Goal: Transaction & Acquisition: Purchase product/service

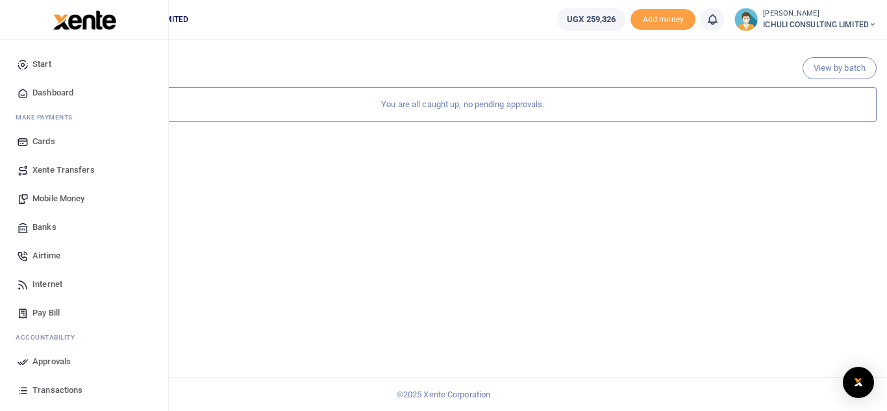
click at [62, 201] on span "Mobile Money" at bounding box center [58, 198] width 52 height 13
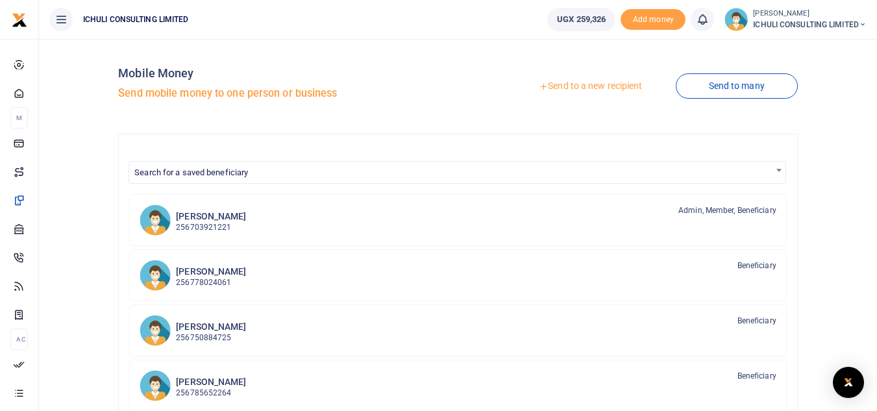
click at [571, 85] on link "Send to a new recipient" at bounding box center [590, 86] width 169 height 23
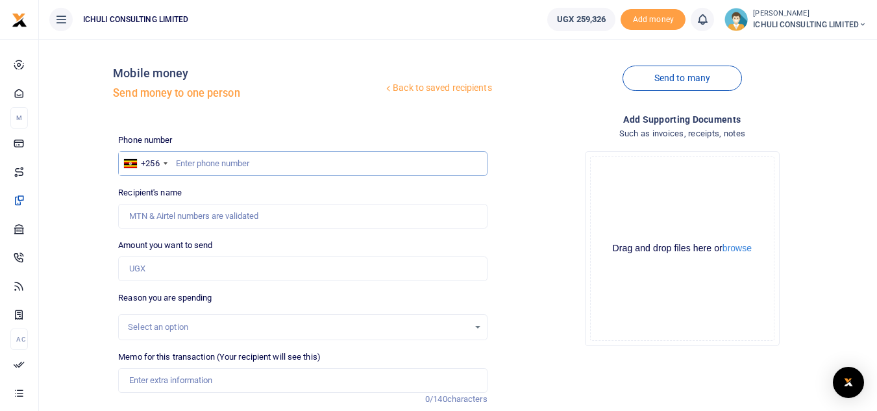
click at [211, 166] on input "text" at bounding box center [302, 163] width 369 height 25
paste input "758 710827"
click at [194, 162] on input "758 710827" at bounding box center [302, 163] width 369 height 25
type input "758710827"
type input "[PERSON_NAME]"
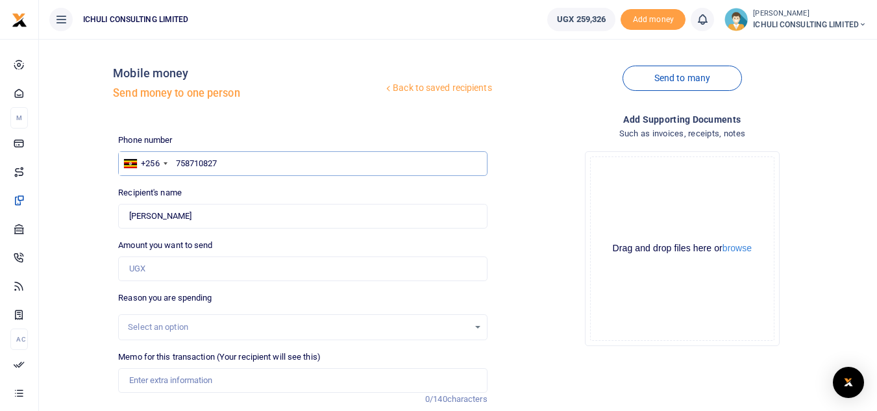
type input "758710827"
click at [139, 265] on input "Amount you want to send" at bounding box center [302, 268] width 369 height 25
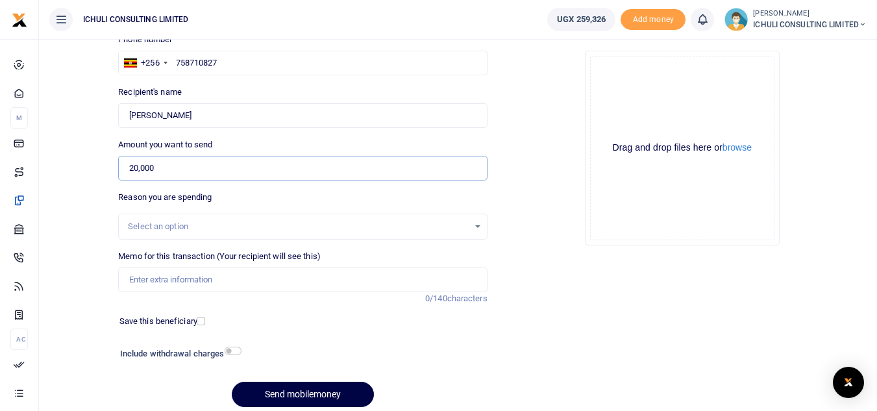
scroll to position [103, 0]
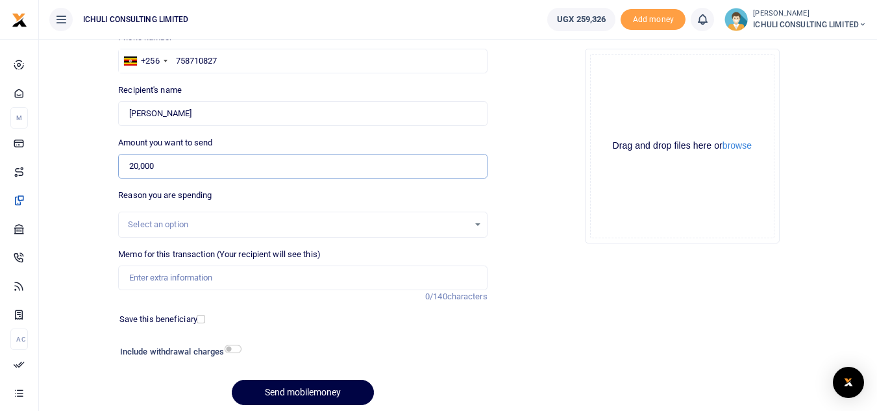
type input "20,000"
click at [292, 221] on div "Select an option" at bounding box center [298, 224] width 340 height 13
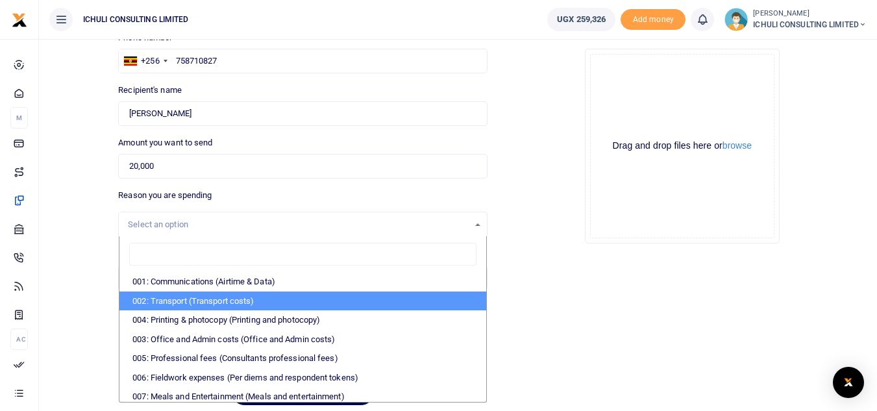
click at [321, 303] on li "002: Transport (Transport costs)" at bounding box center [302, 300] width 366 height 19
select select "62"
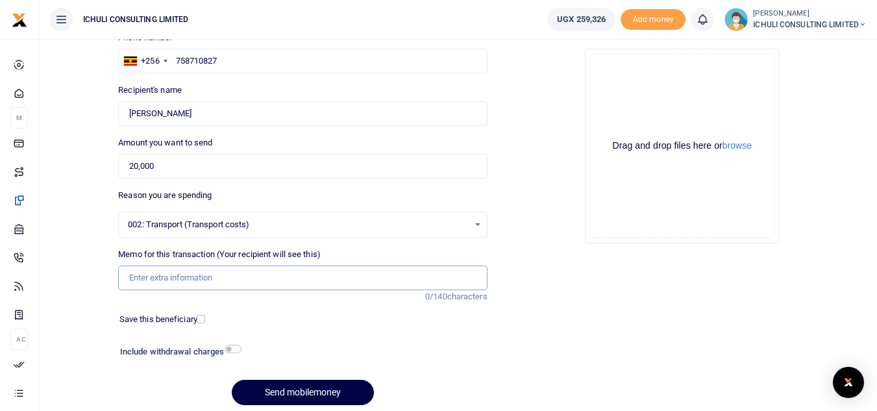
click at [140, 273] on input "Memo for this transaction (Your recipient will see this)" at bounding box center [302, 277] width 369 height 25
type input "Delivering stamps to Dan NGO permit renewal"
click at [234, 349] on input "checkbox" at bounding box center [233, 349] width 17 height 8
checkbox input "true"
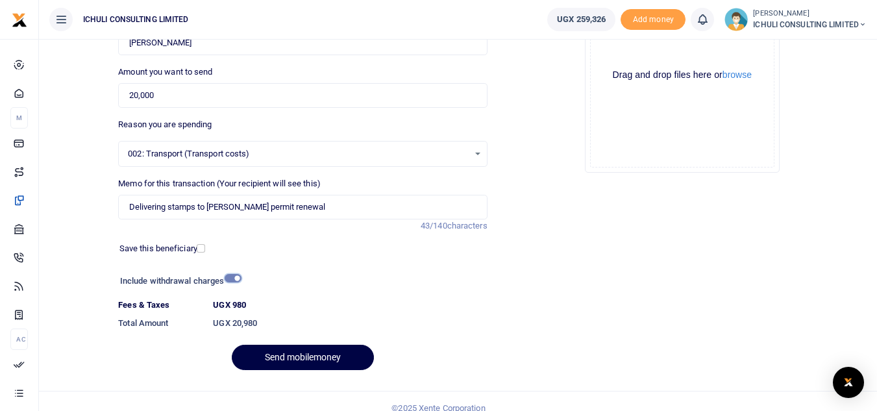
scroll to position [187, 0]
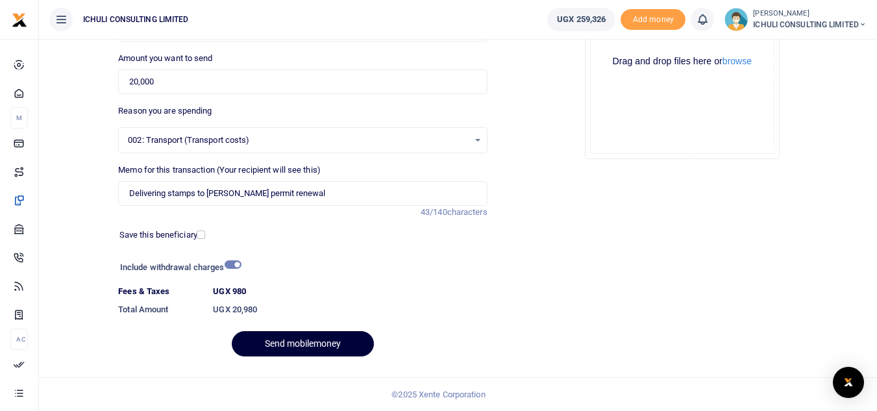
click at [322, 342] on button "Send mobilemoney" at bounding box center [303, 343] width 142 height 25
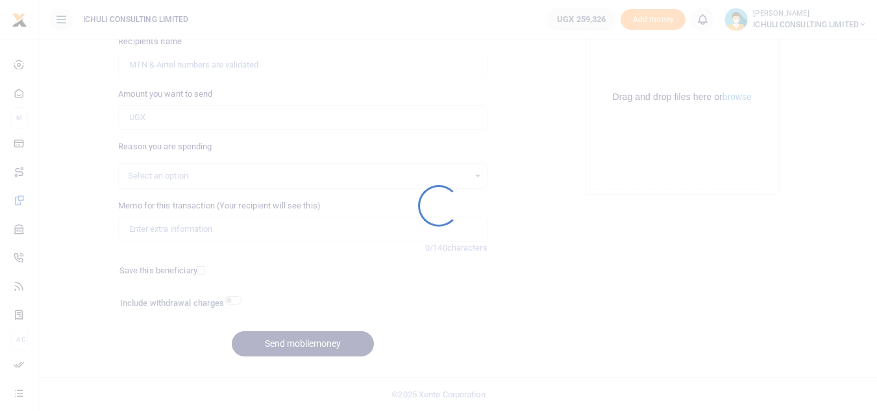
scroll to position [151, 0]
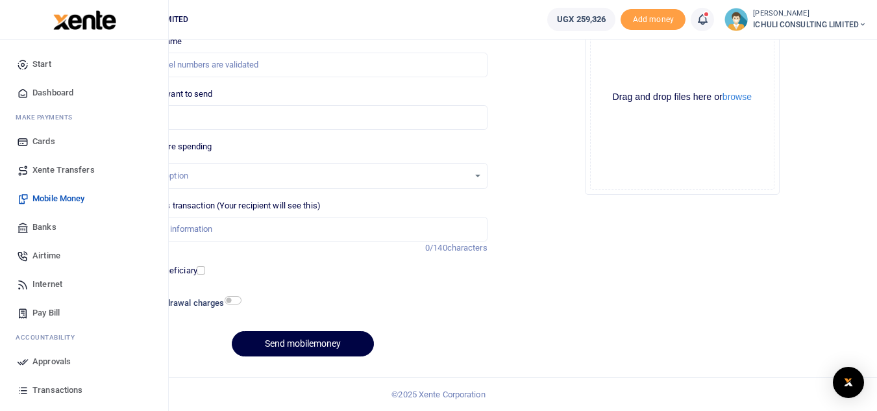
click at [58, 361] on span "Approvals" at bounding box center [51, 361] width 38 height 13
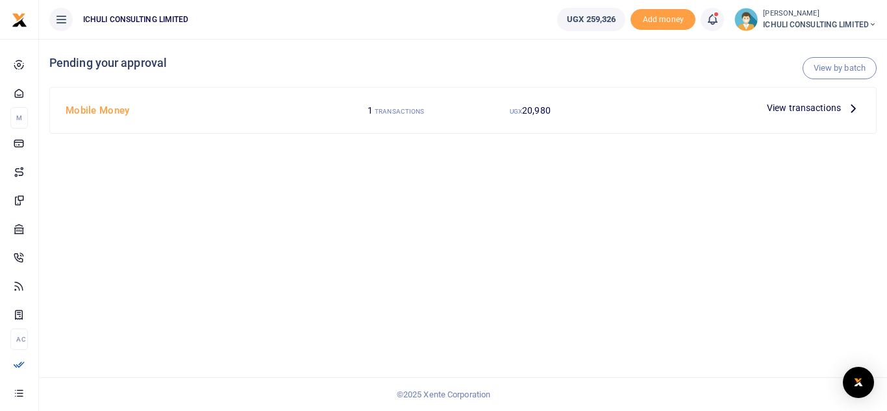
click at [853, 107] on icon at bounding box center [853, 108] width 14 height 14
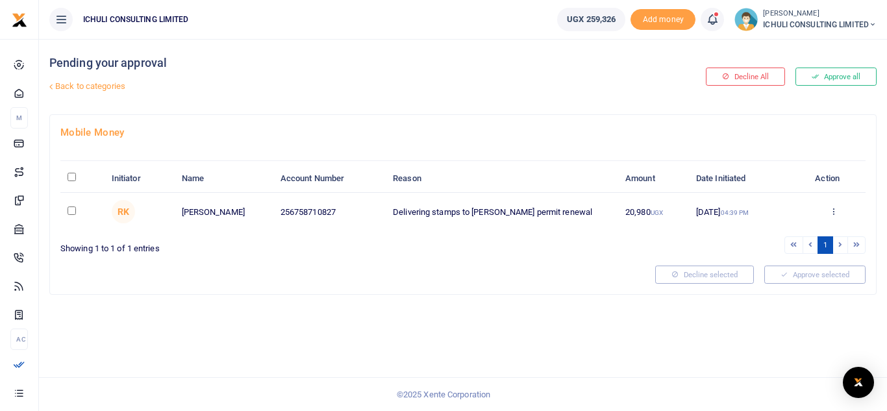
click at [68, 208] on input "checkbox" at bounding box center [72, 210] width 8 height 8
checkbox input "true"
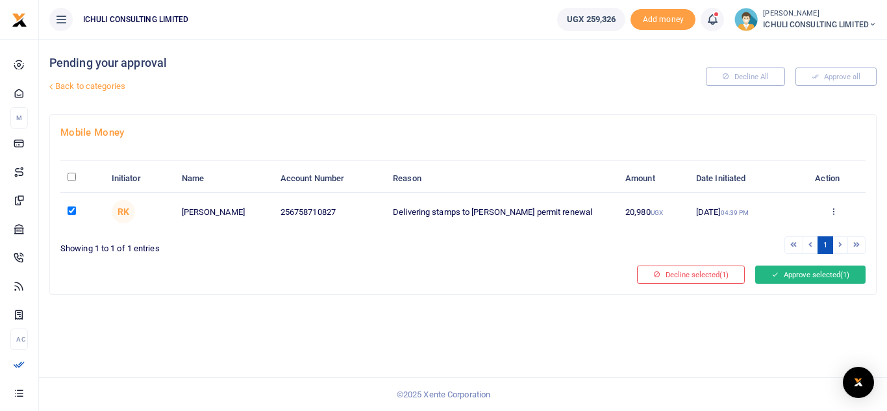
click at [783, 275] on button "Approve selected (1)" at bounding box center [810, 274] width 110 height 18
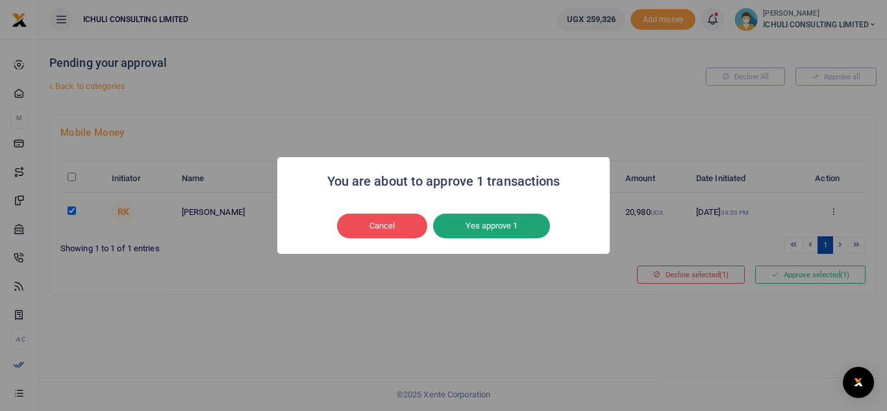
click at [528, 217] on button "Yes approve 1" at bounding box center [491, 226] width 117 height 25
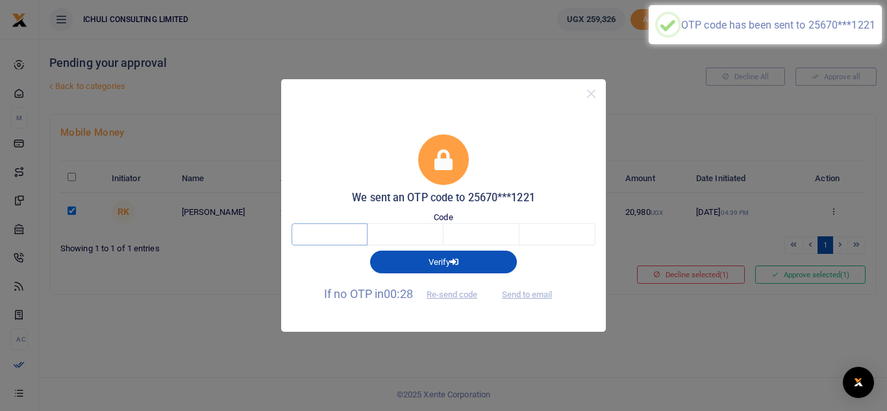
click at [343, 233] on input "text" at bounding box center [329, 234] width 76 height 22
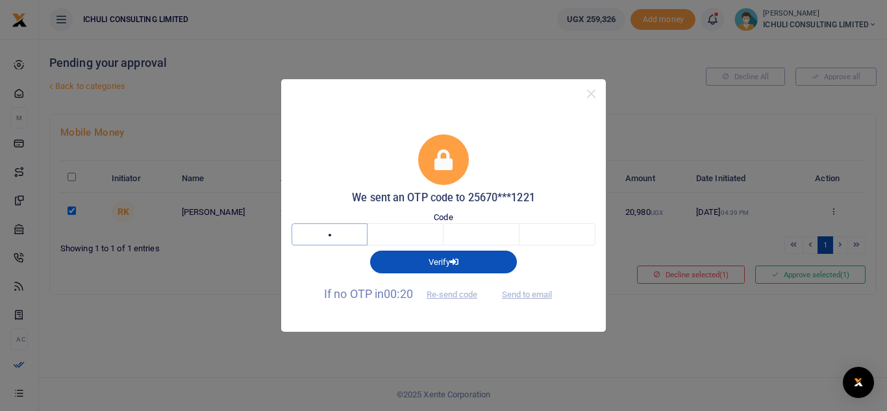
type input "2"
type input "0"
type input "5"
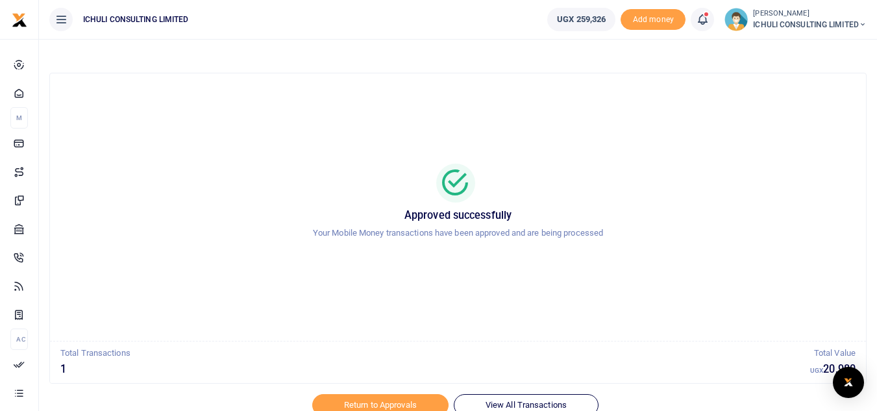
click at [864, 23] on icon at bounding box center [863, 24] width 8 height 9
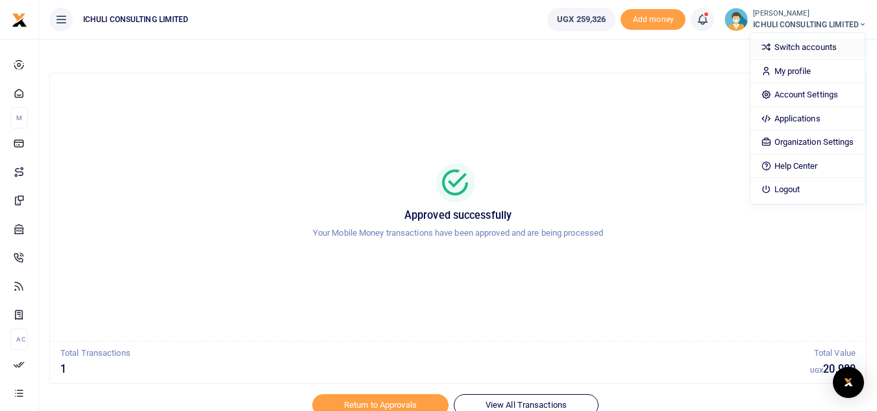
click at [798, 45] on link "Switch accounts" at bounding box center [807, 47] width 114 height 18
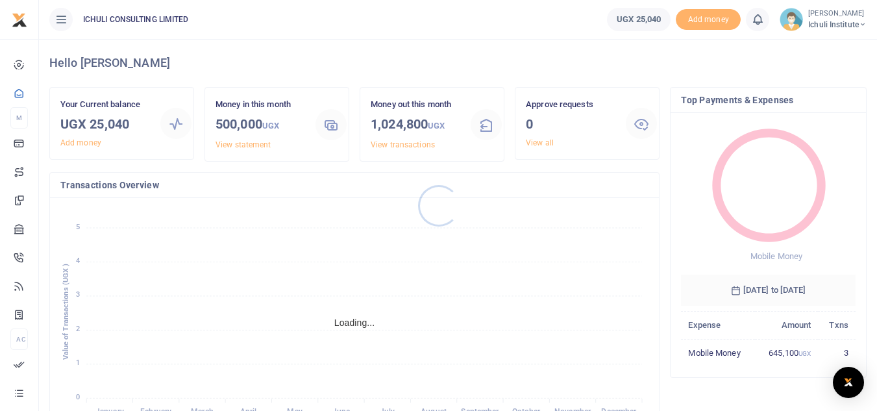
scroll to position [10, 10]
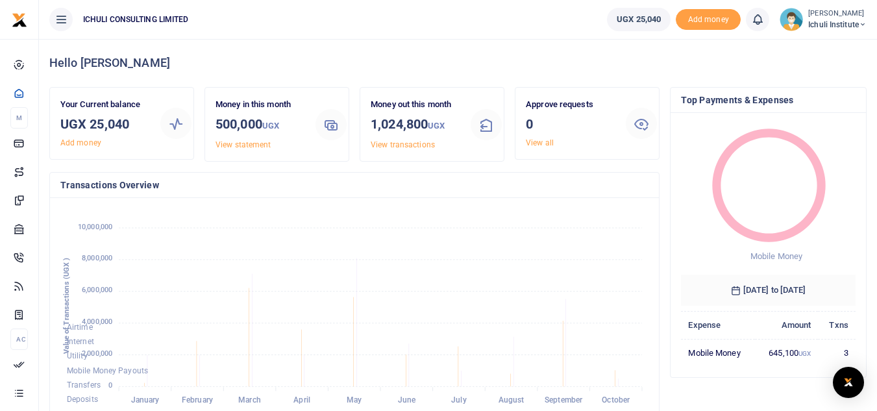
click at [850, 25] on span "Ichuli Institute" at bounding box center [837, 25] width 58 height 12
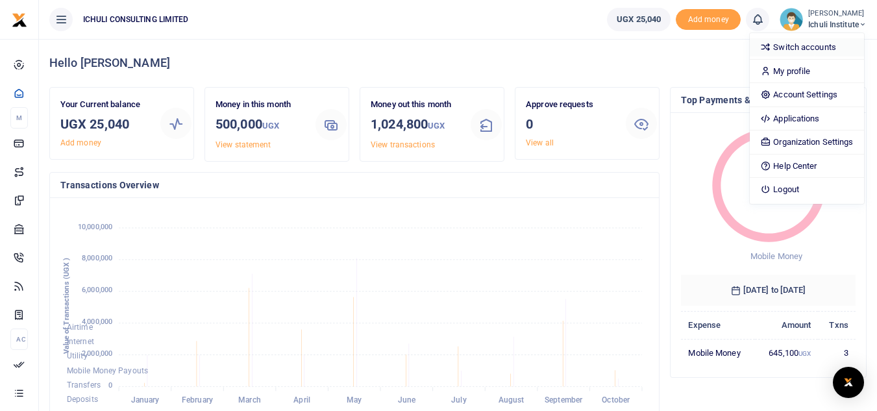
click at [798, 47] on link "Switch accounts" at bounding box center [807, 47] width 114 height 18
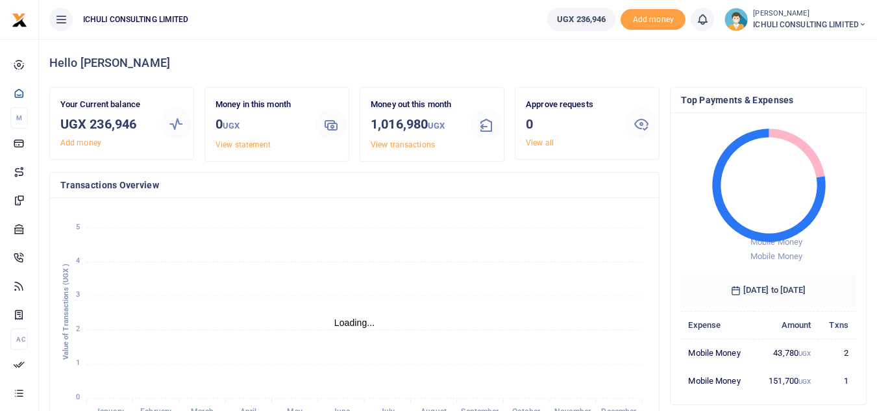
scroll to position [10, 10]
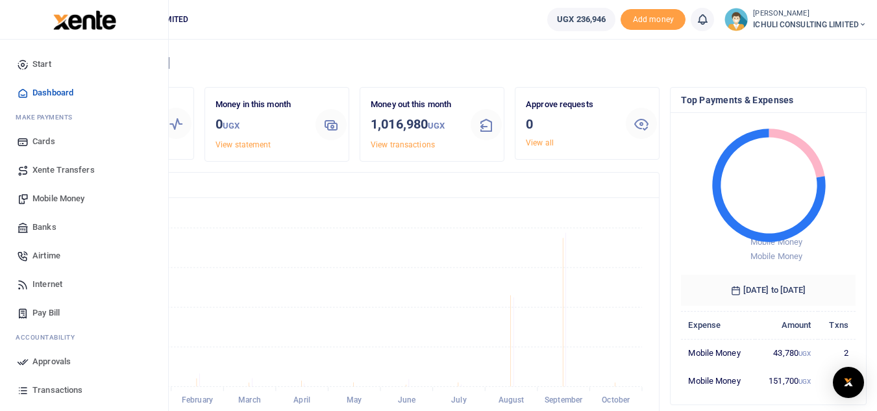
click at [68, 169] on span "Xente Transfers" at bounding box center [63, 170] width 62 height 13
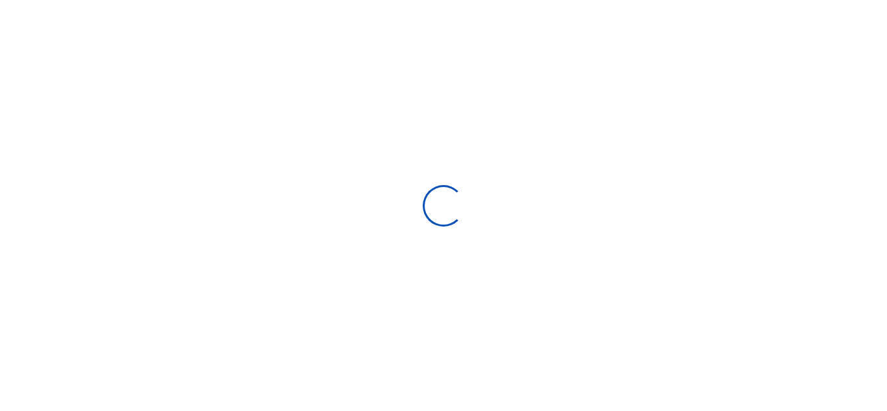
select select
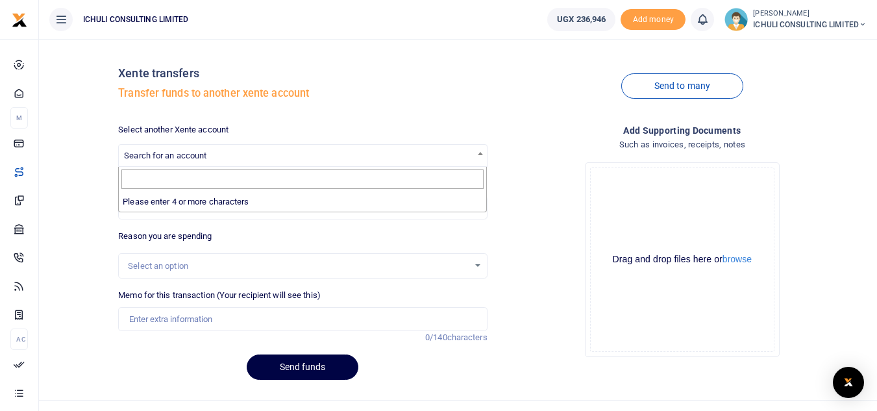
click at [483, 153] on span at bounding box center [480, 153] width 13 height 17
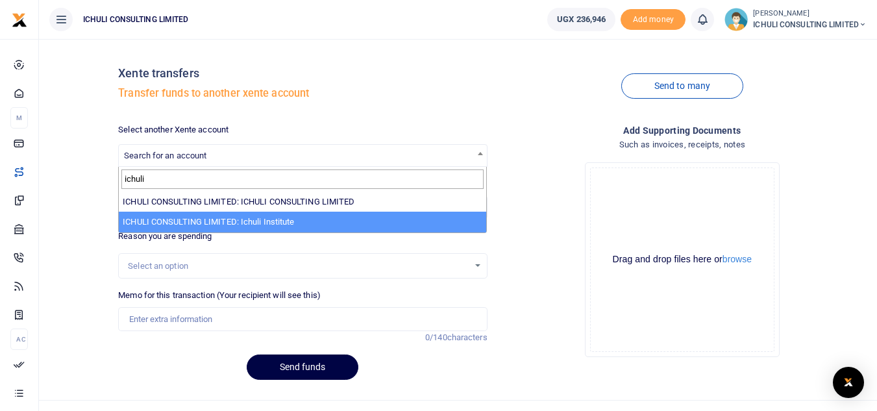
type input "ichuli"
select select "3749"
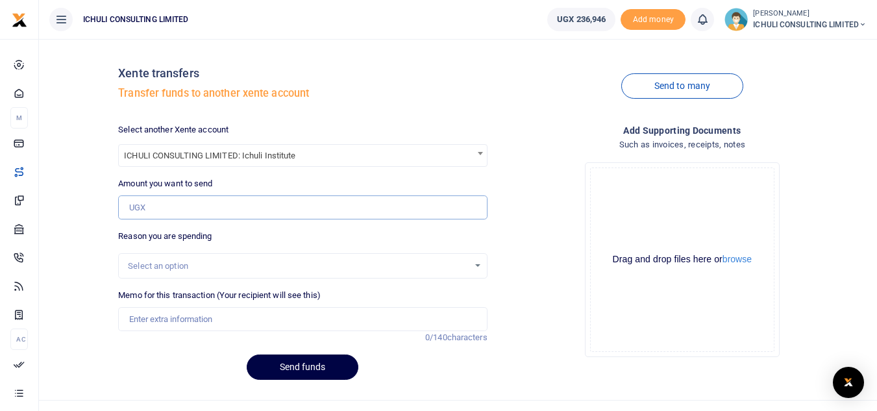
click at [151, 211] on input "Amount you want to send" at bounding box center [302, 207] width 369 height 25
type input "220,000"
click at [213, 265] on div "Select an option" at bounding box center [298, 266] width 340 height 13
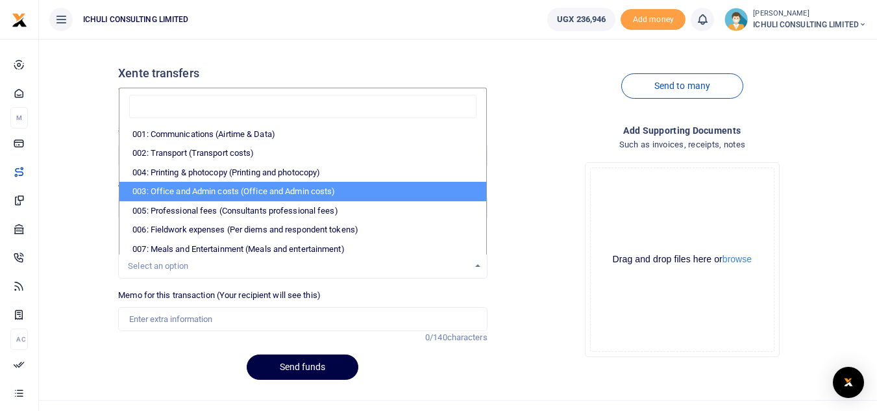
click at [223, 190] on li "003: Office and Admin costs (Office and Admin costs)" at bounding box center [302, 191] width 366 height 19
select select "64"
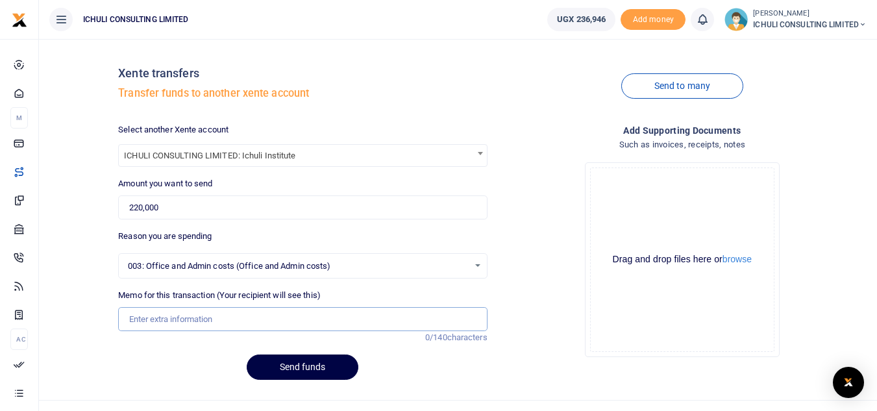
click at [159, 314] on input "Memo for this transaction (Your recipient will see this)" at bounding box center [302, 319] width 369 height 25
type input "A"
type input "O"
type input "Institute payback"
click at [286, 370] on button "Send funds" at bounding box center [303, 366] width 112 height 25
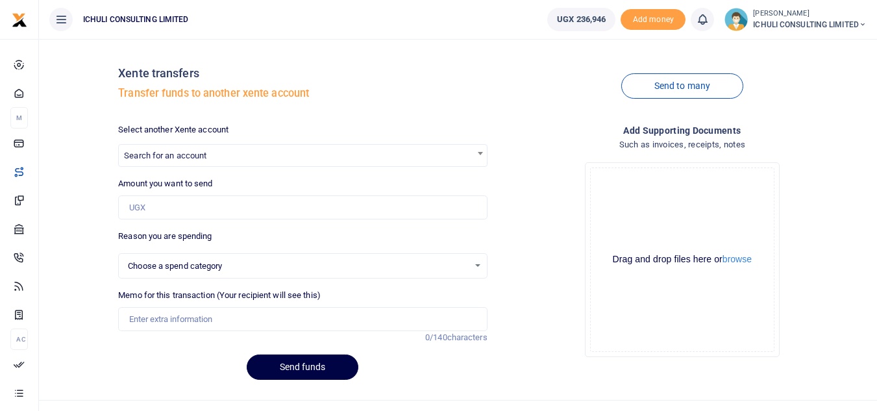
select select
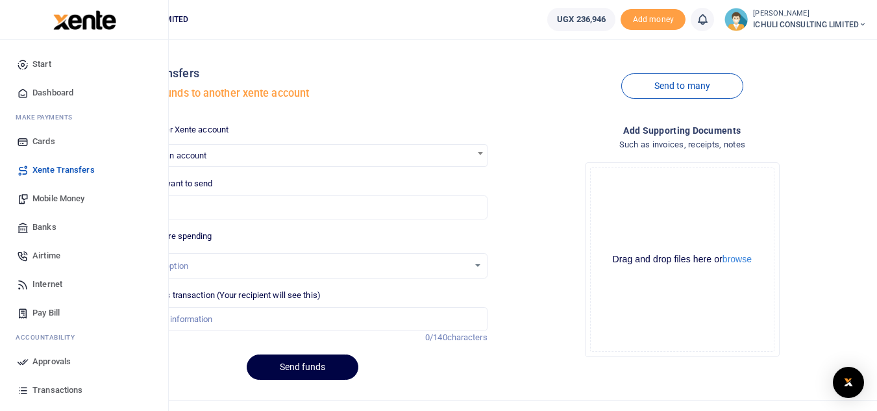
click at [45, 359] on span "Approvals" at bounding box center [51, 361] width 38 height 13
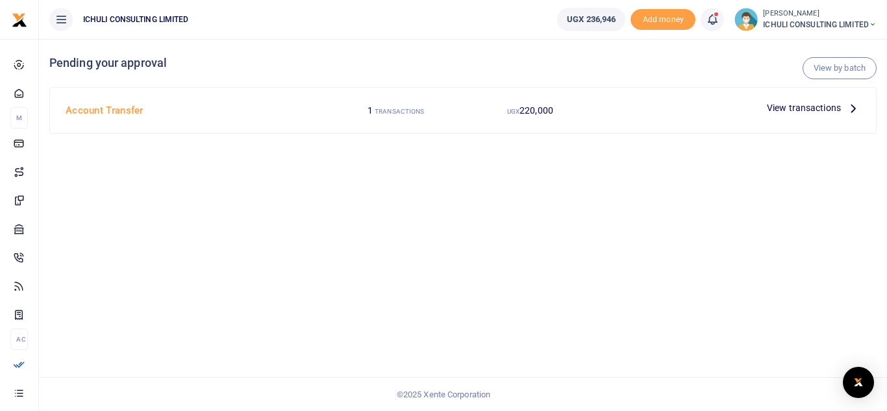
click at [854, 107] on icon at bounding box center [853, 108] width 14 height 14
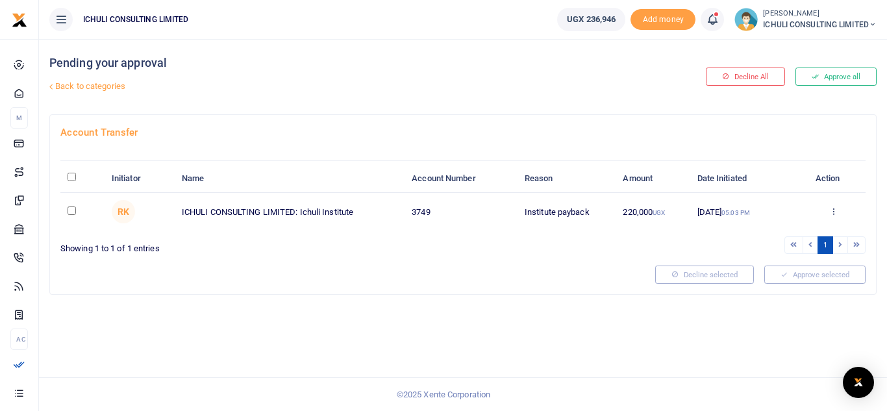
click at [69, 212] on input "checkbox" at bounding box center [72, 210] width 8 height 8
checkbox input "true"
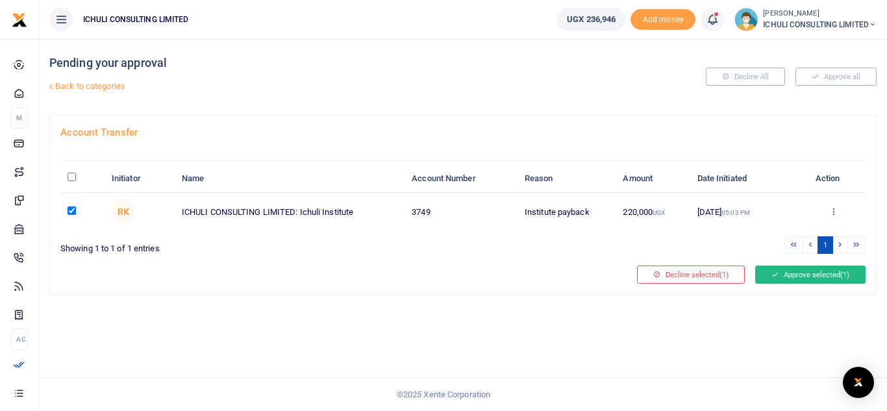
click at [820, 272] on button "Approve selected (1)" at bounding box center [810, 274] width 110 height 18
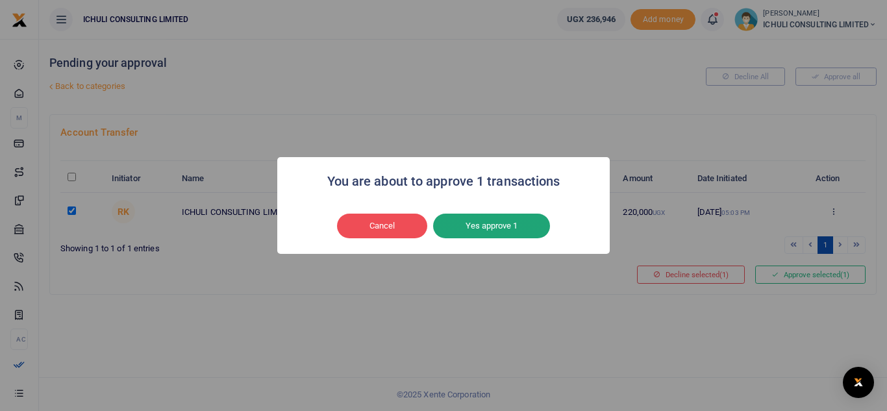
click at [508, 229] on button "Yes approve 1" at bounding box center [491, 226] width 117 height 25
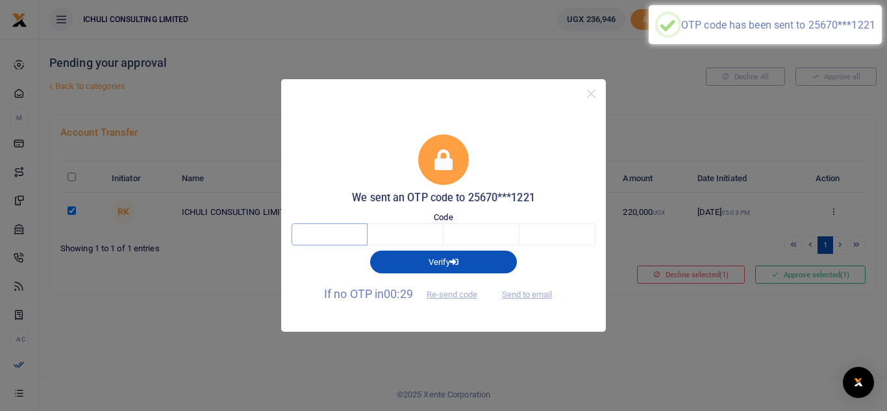
click at [341, 240] on input "text" at bounding box center [329, 234] width 76 height 22
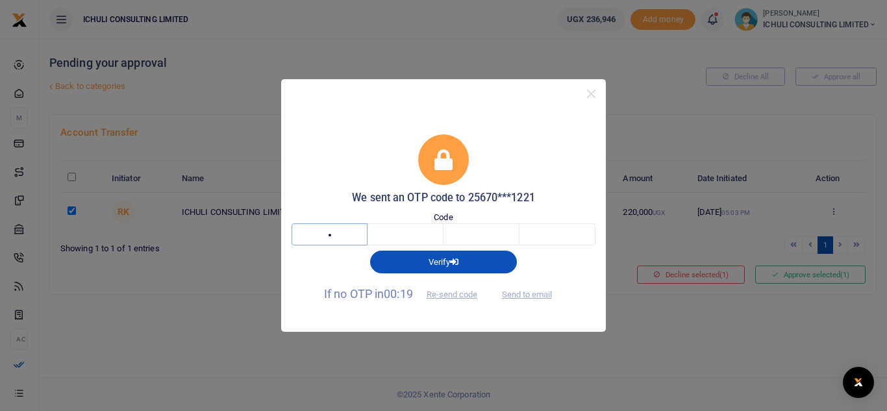
type input "3"
type input "0"
type input "8"
type input "1"
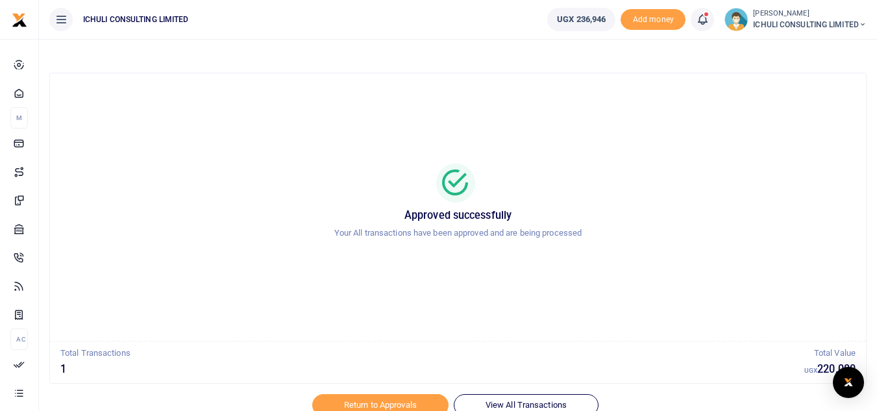
click at [859, 24] on icon at bounding box center [863, 24] width 8 height 9
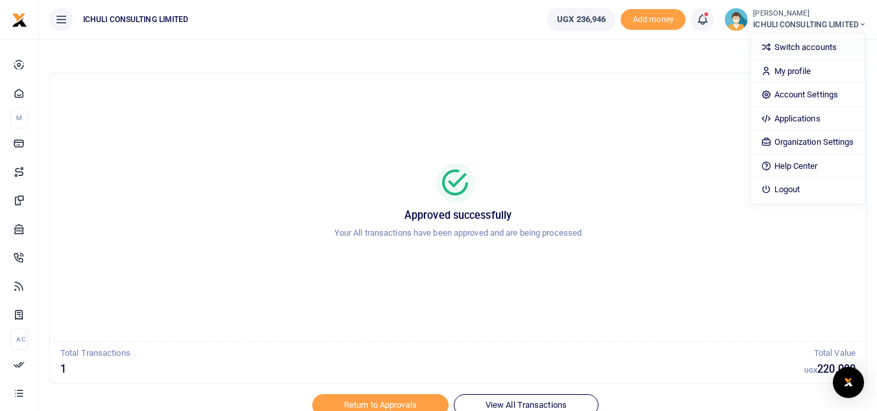
click at [788, 49] on link "Switch accounts" at bounding box center [807, 47] width 114 height 18
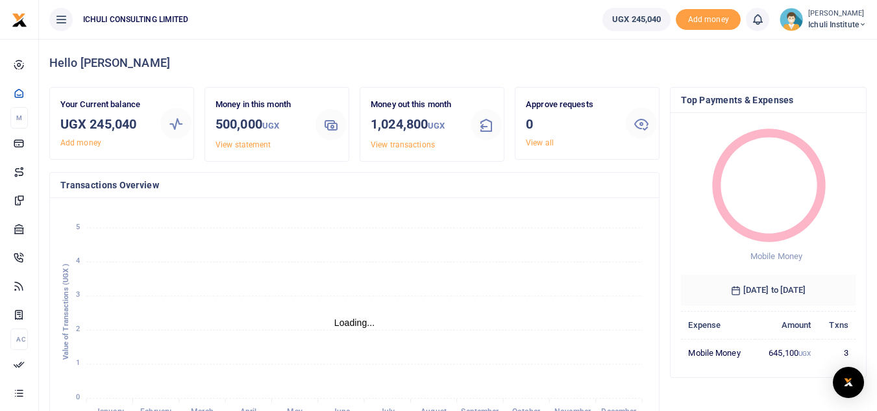
scroll to position [10, 10]
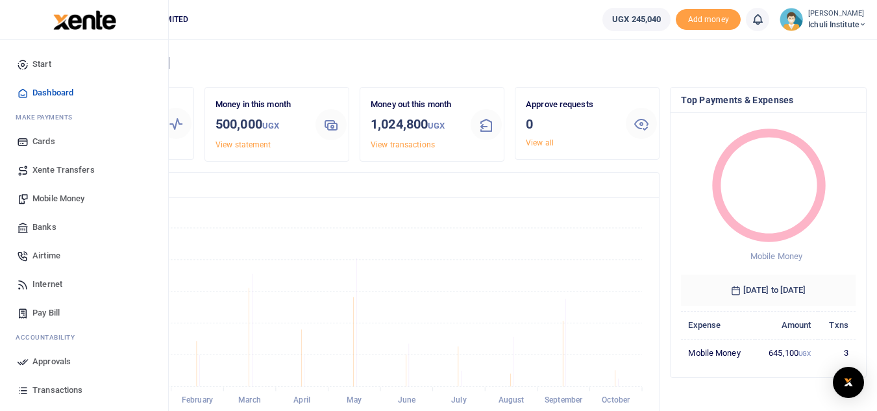
click at [75, 197] on span "Mobile Money" at bounding box center [58, 198] width 52 height 13
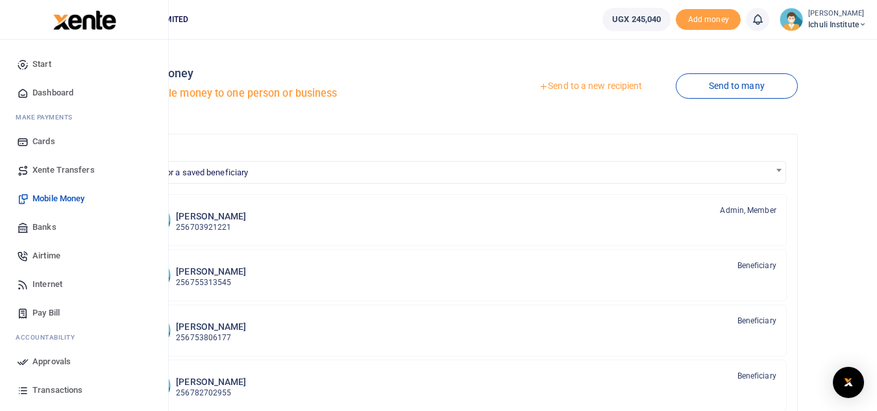
click at [77, 389] on span "Transactions" at bounding box center [57, 390] width 50 height 13
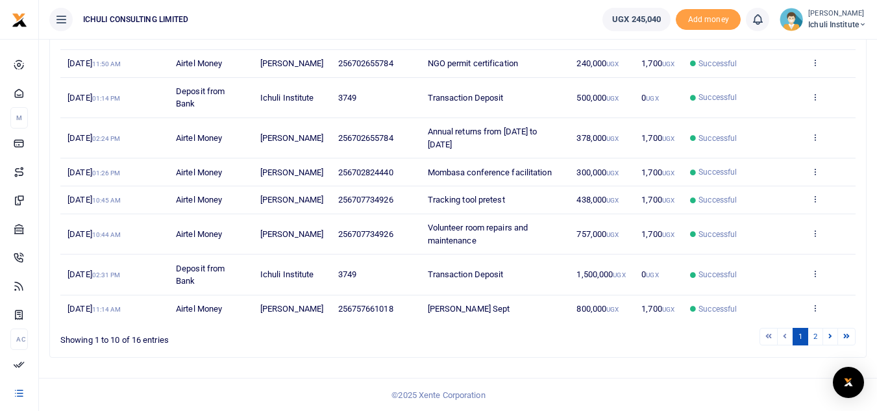
scroll to position [262, 0]
click at [815, 345] on link "2" at bounding box center [815, 336] width 16 height 18
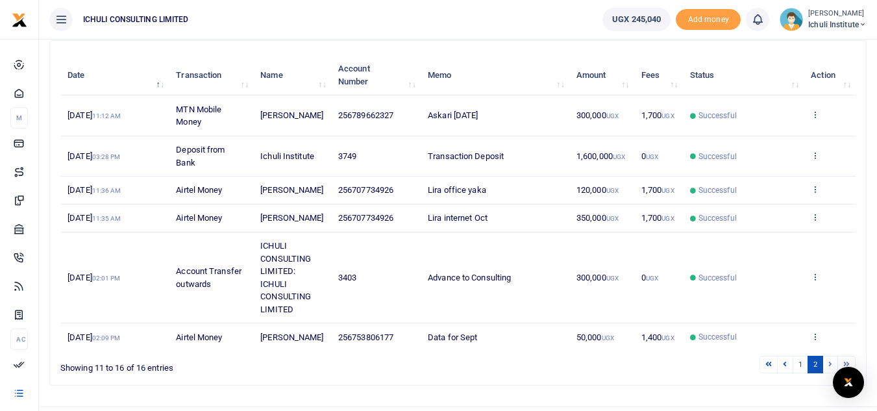
scroll to position [55, 0]
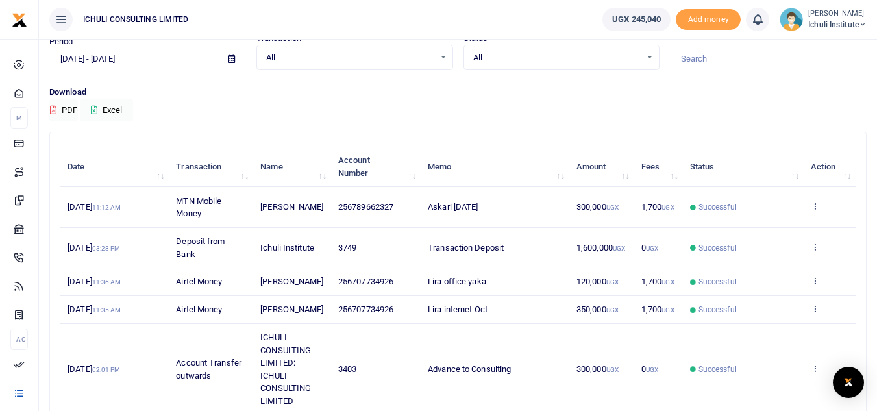
click at [230, 60] on icon at bounding box center [231, 59] width 7 height 8
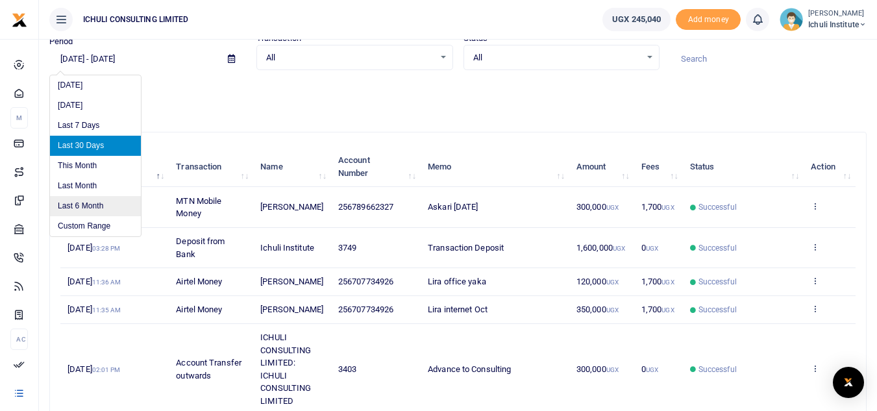
click at [80, 206] on li "Last 6 Month" at bounding box center [95, 206] width 91 height 20
type input "04/10/2025 - 10/10/2025"
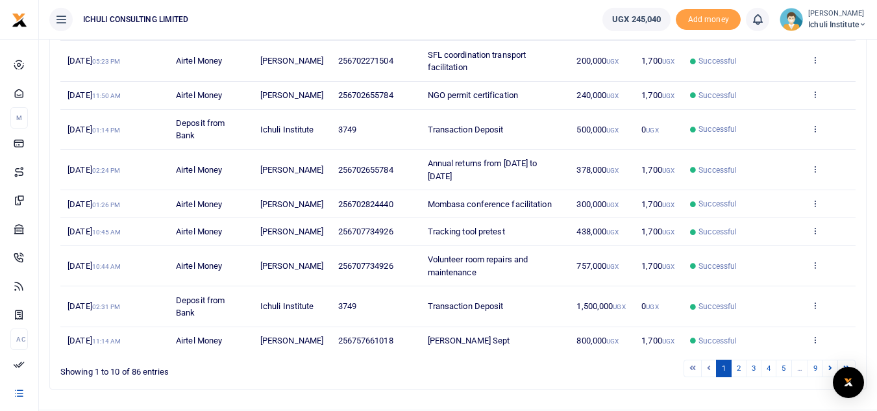
scroll to position [238, 0]
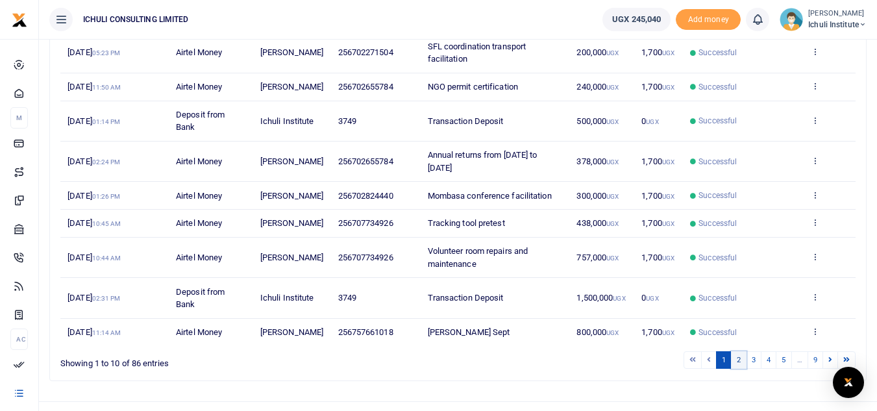
click at [735, 369] on link "2" at bounding box center [739, 360] width 16 height 18
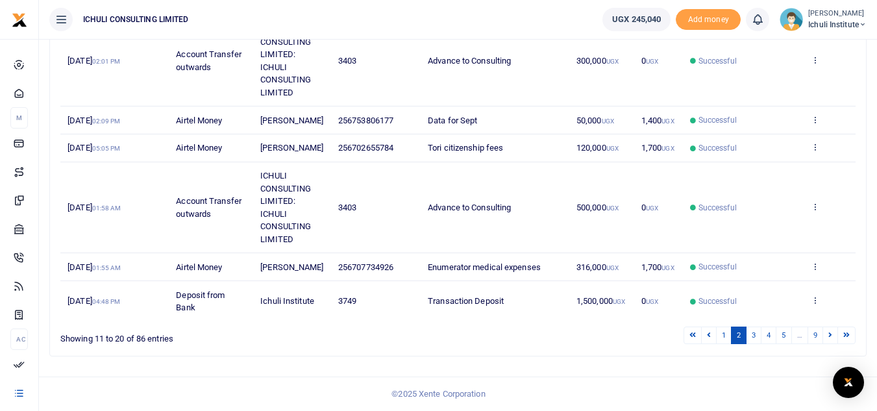
scroll to position [389, 0]
click at [752, 334] on link "3" at bounding box center [754, 335] width 16 height 18
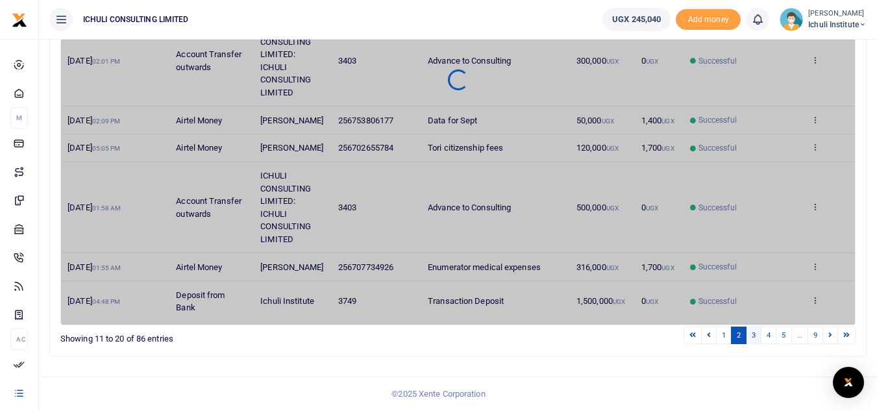
scroll to position [351, 0]
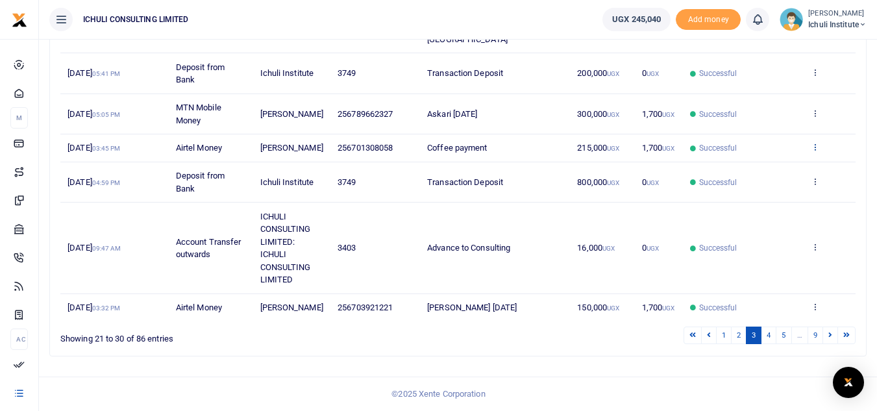
click at [815, 149] on icon at bounding box center [815, 146] width 8 height 9
click at [757, 202] on link "Send again" at bounding box center [767, 211] width 103 height 18
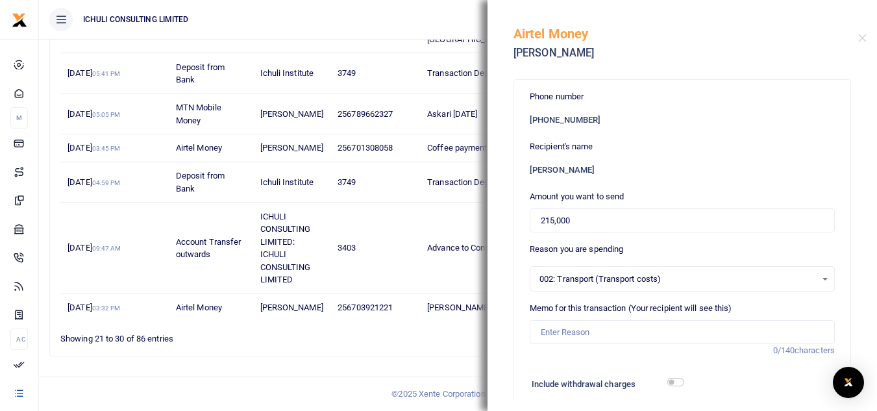
click at [815, 277] on div "002: Transport (Transport costs) Select an option" at bounding box center [682, 279] width 304 height 14
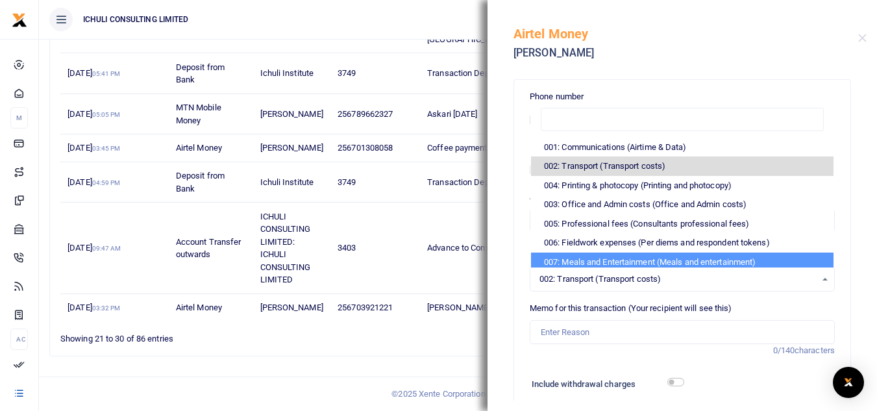
click at [733, 267] on li "007: Meals and Entertainment (Meals and entertainment)" at bounding box center [682, 261] width 302 height 19
select select "67"
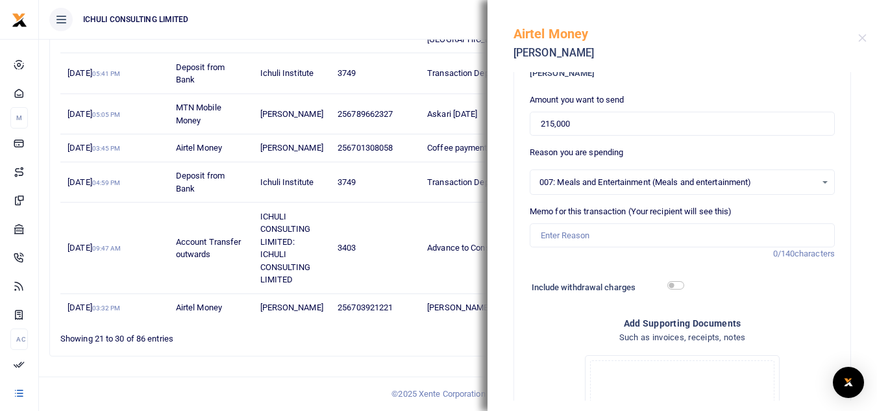
scroll to position [105, 0]
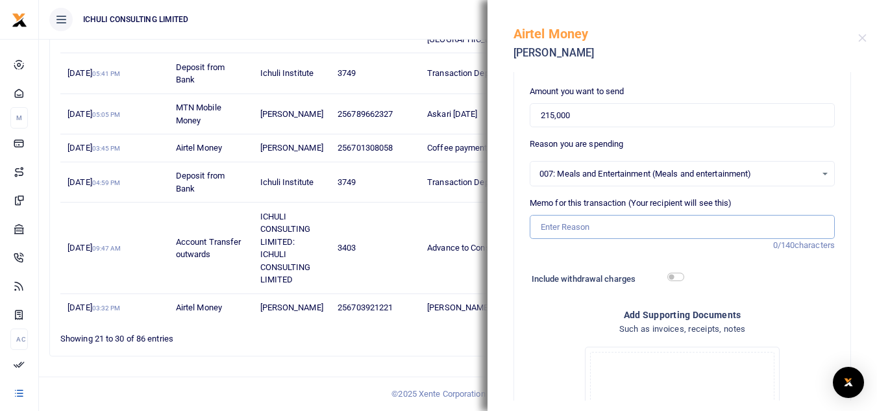
click at [598, 228] on input "Memo for this transaction (Your recipient will see this)" at bounding box center [682, 227] width 305 height 25
type input "Coffee payment"
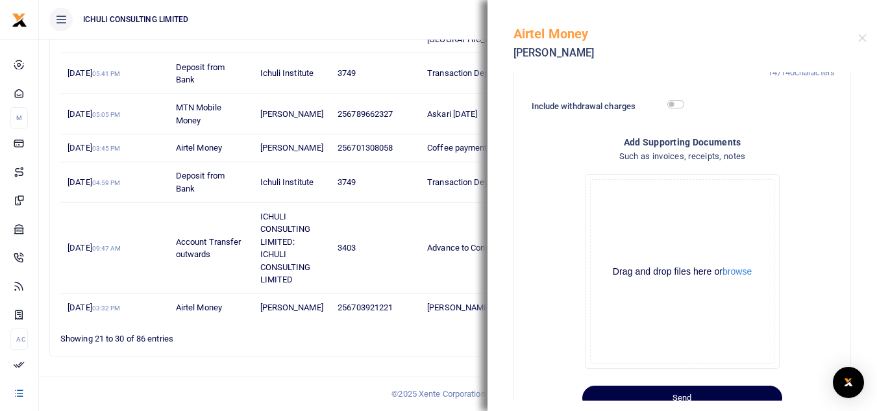
scroll to position [319, 0]
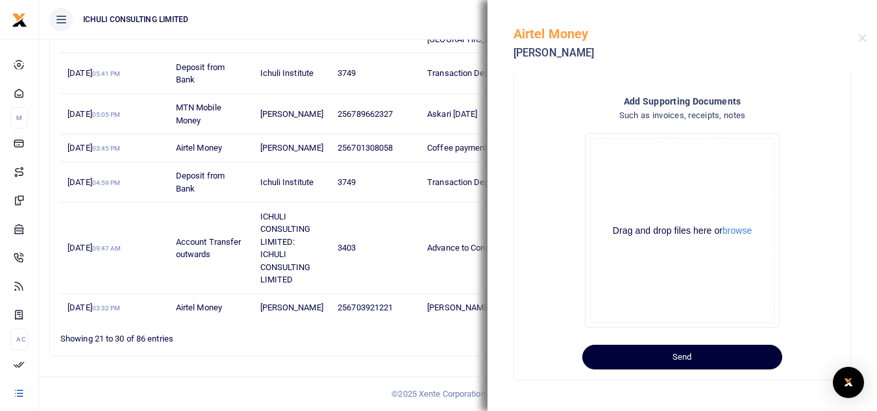
click at [695, 356] on button "Send" at bounding box center [682, 357] width 200 height 25
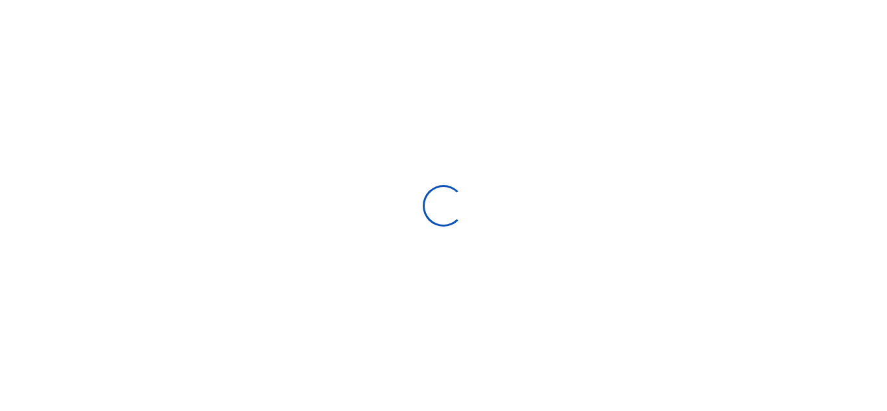
type input "[DATE] - [DATE]"
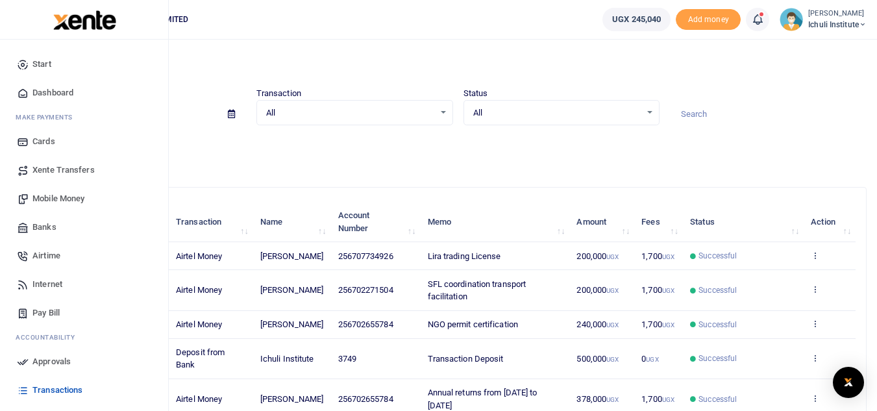
click at [62, 361] on span "Approvals" at bounding box center [51, 361] width 38 height 13
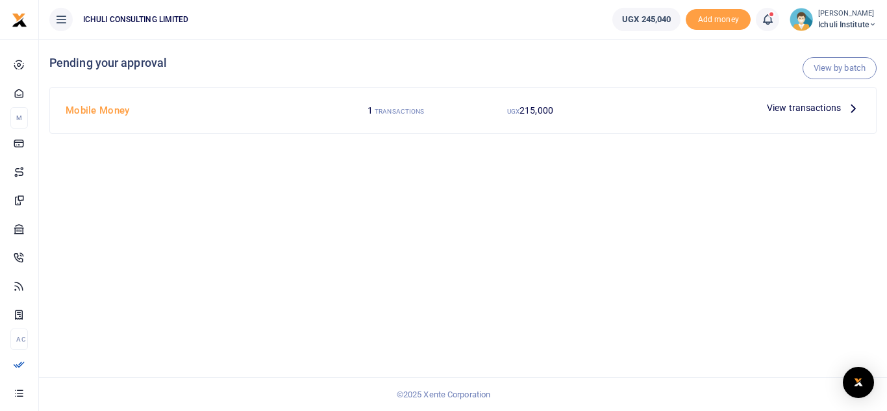
click at [854, 110] on icon at bounding box center [853, 108] width 14 height 14
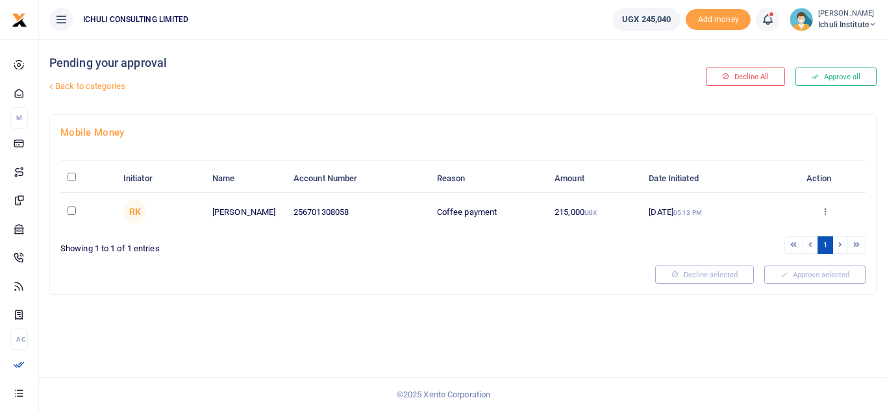
click at [69, 212] on input "checkbox" at bounding box center [72, 210] width 8 height 8
checkbox input "true"
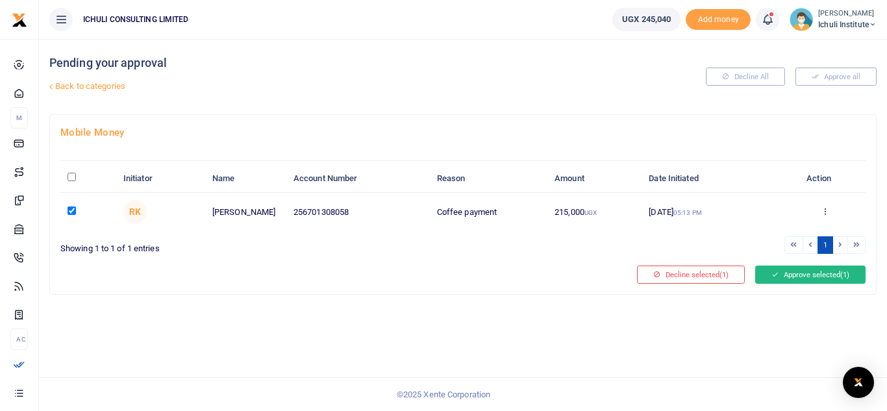
click at [820, 275] on button "Approve selected (1)" at bounding box center [810, 274] width 110 height 18
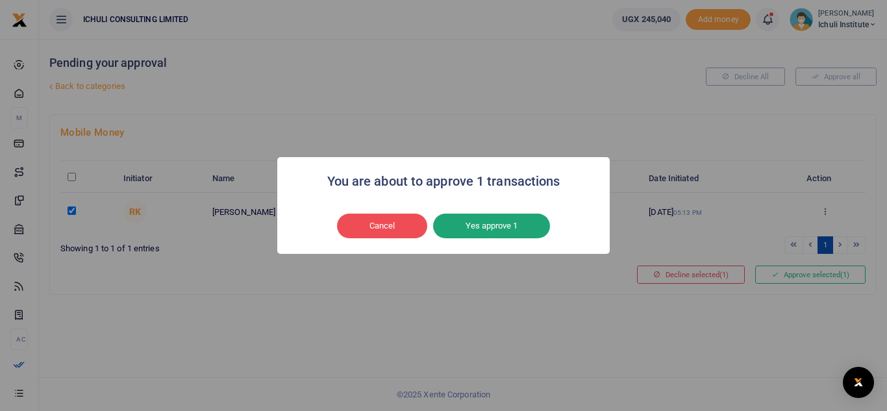
click at [519, 222] on button "Yes approve 1" at bounding box center [491, 226] width 117 height 25
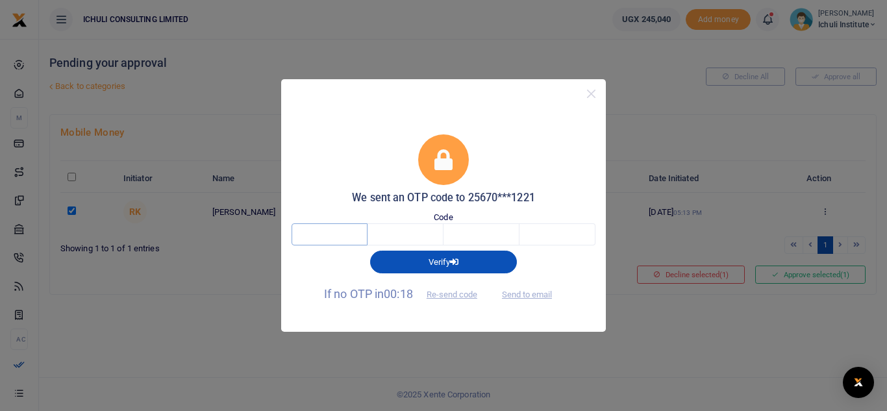
click at [315, 232] on input "text" at bounding box center [329, 234] width 76 height 22
type input "7"
type input "5"
type input "8"
